Goal: Information Seeking & Learning: Understand process/instructions

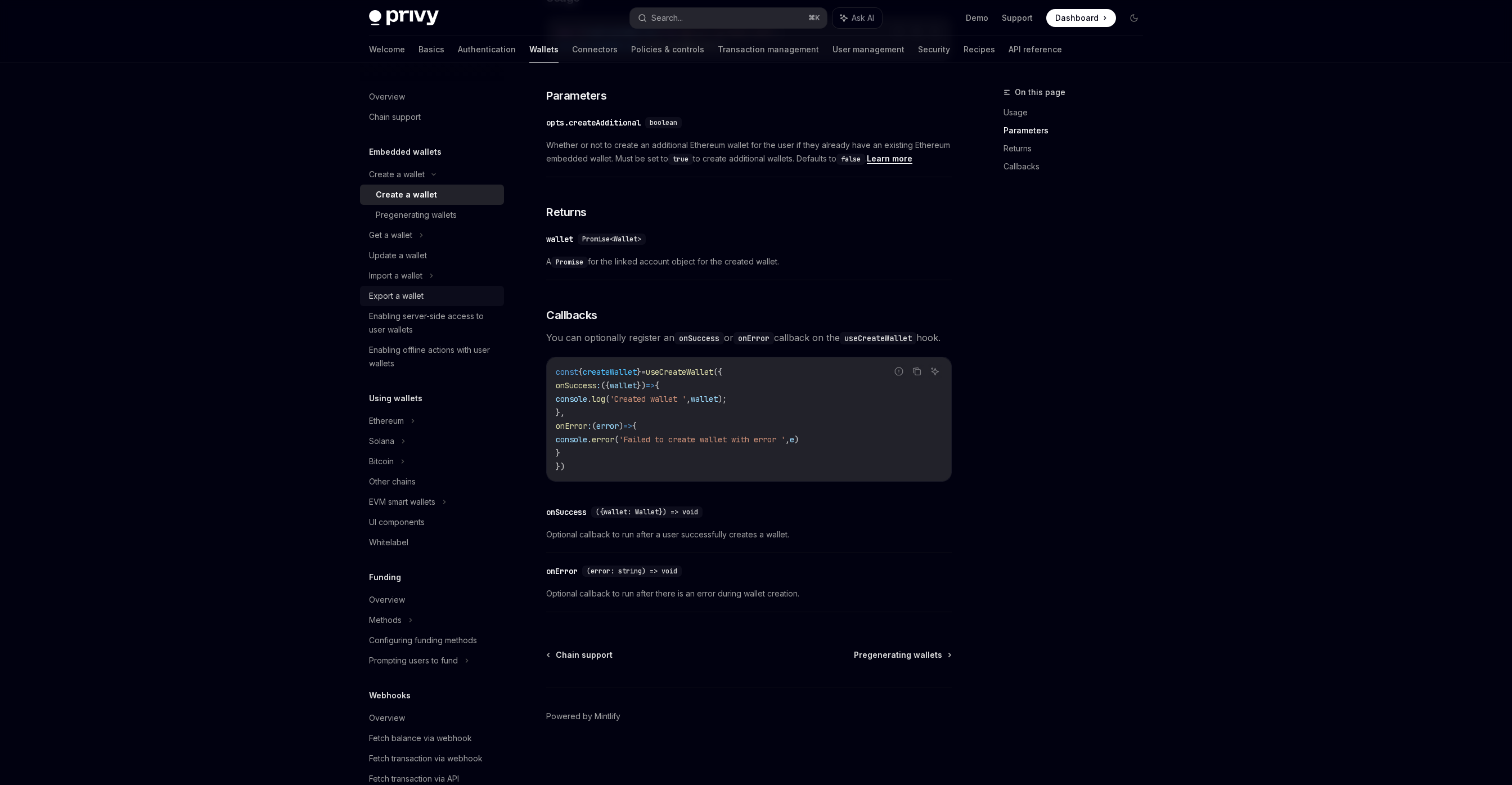
scroll to position [553, 0]
click at [405, 237] on div "Get a wallet" at bounding box center [390, 235] width 43 height 14
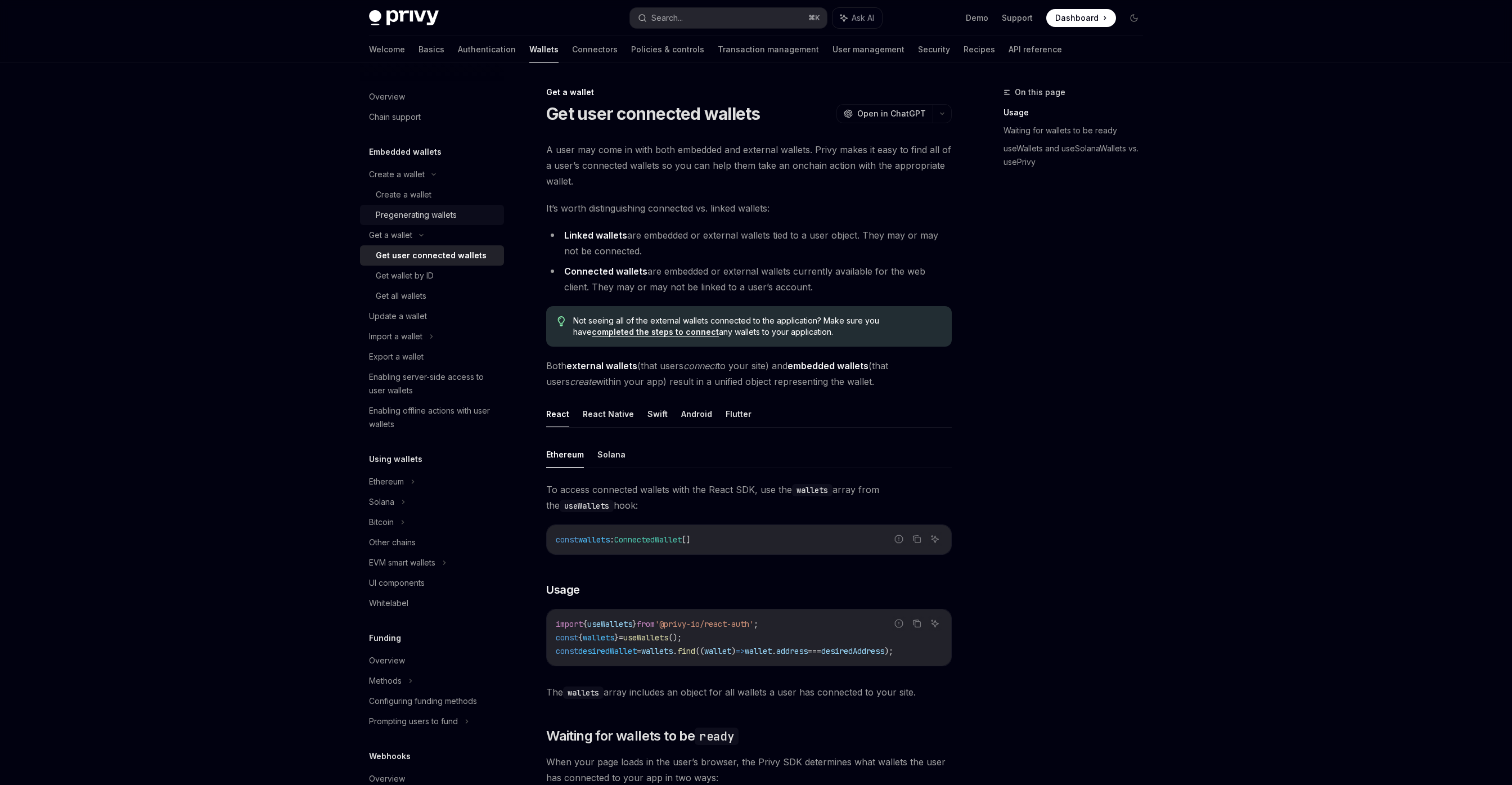
click at [435, 212] on div "Pregenerating wallets" at bounding box center [416, 214] width 81 height 14
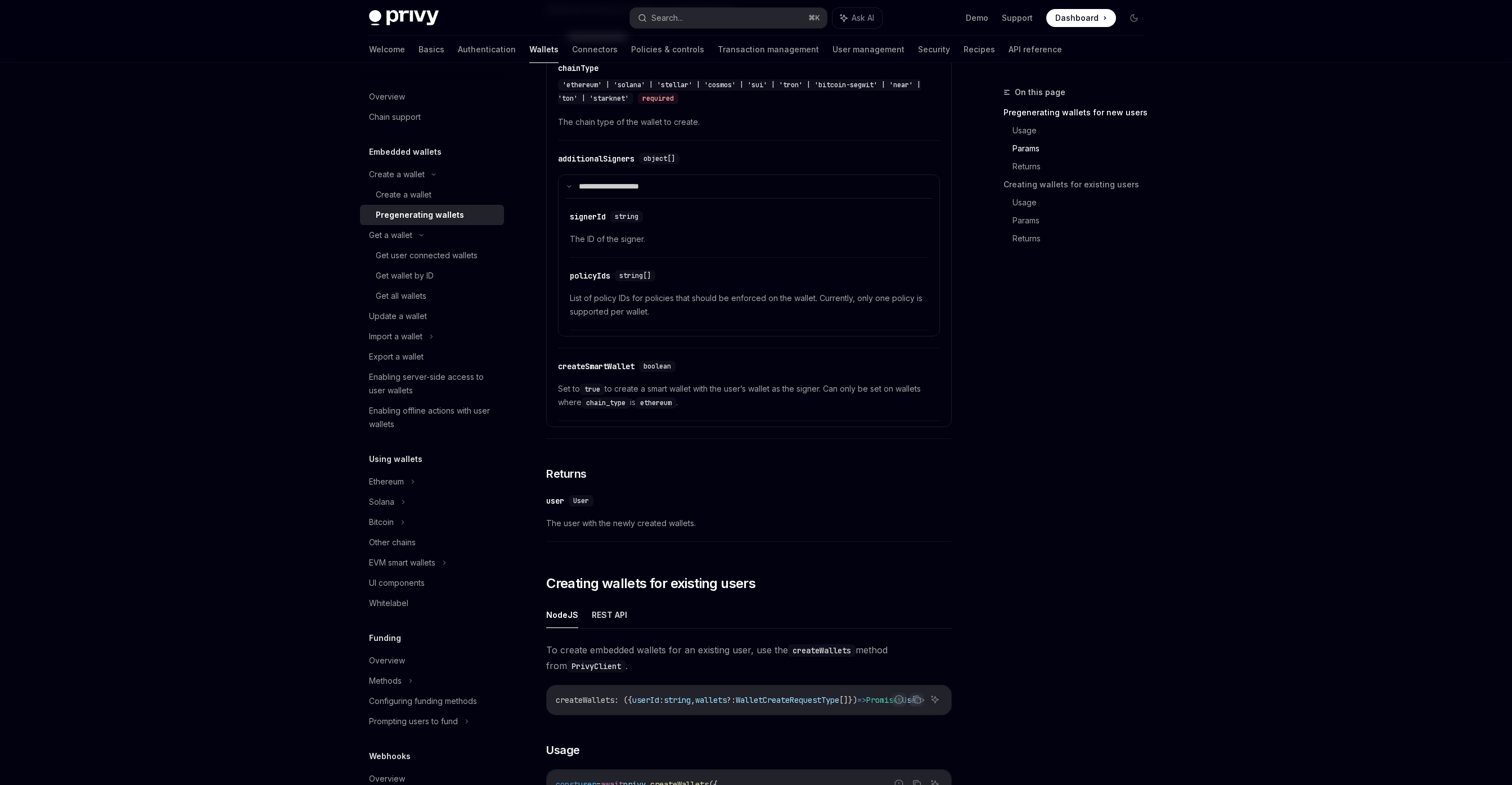
scroll to position [495, 0]
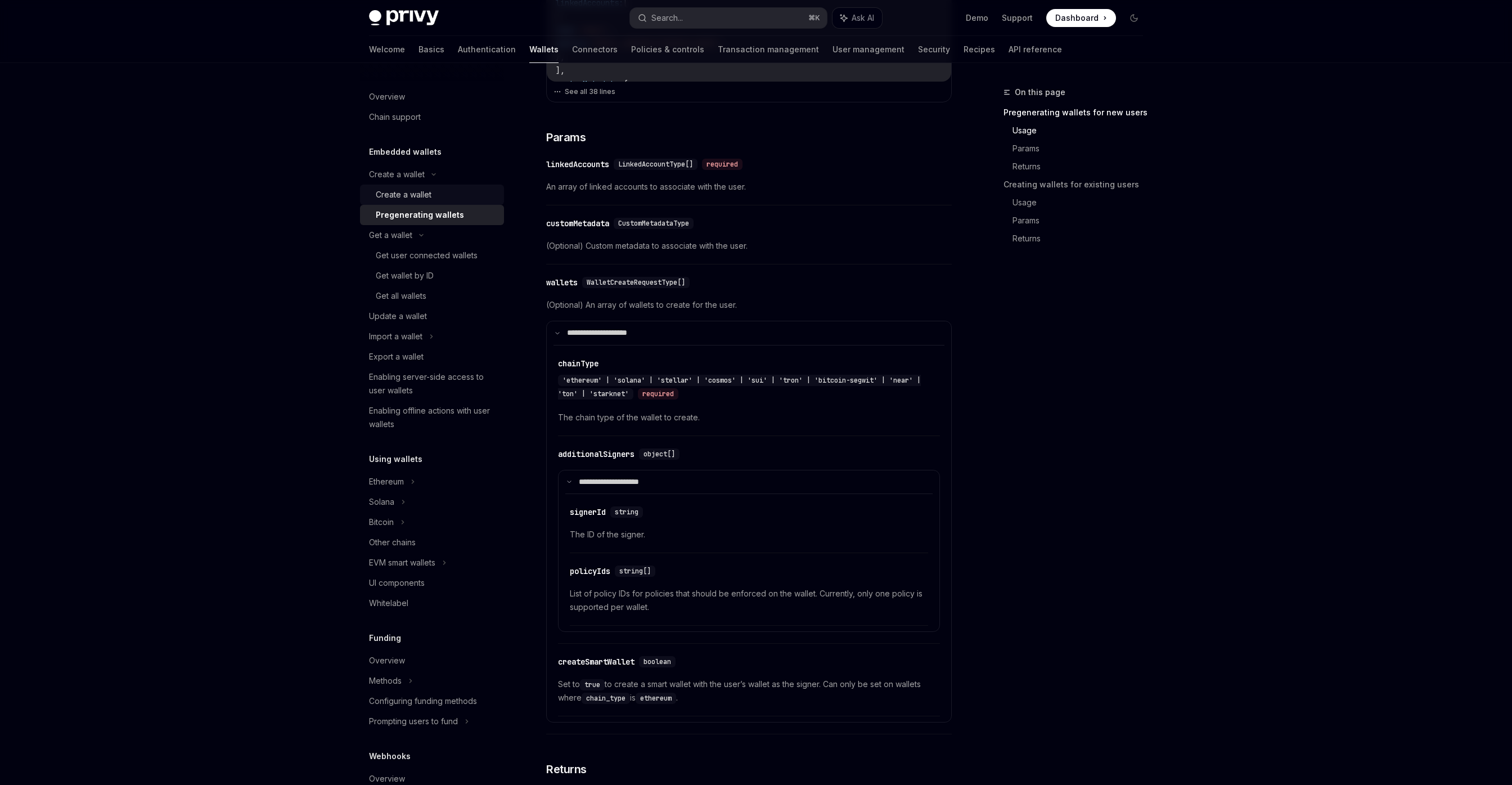
click at [406, 193] on div "Create a wallet" at bounding box center [404, 194] width 56 height 14
type textarea "*"
